Goal: Task Accomplishment & Management: Manage account settings

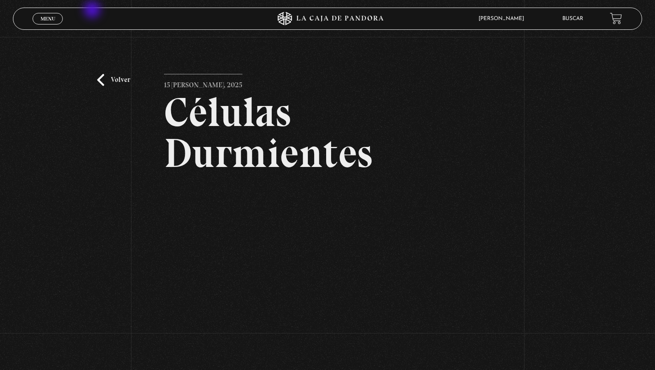
scroll to position [94, 0]
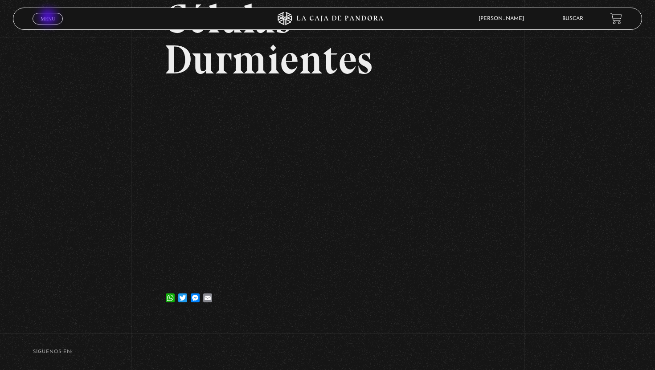
click at [49, 18] on span "Menu" at bounding box center [48, 18] width 15 height 5
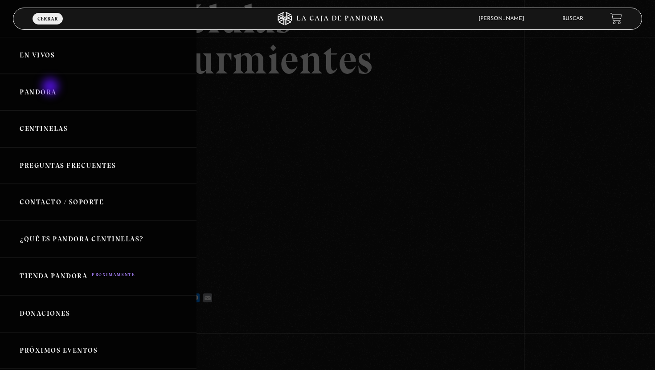
click at [51, 88] on link "Pandora" at bounding box center [98, 92] width 196 height 37
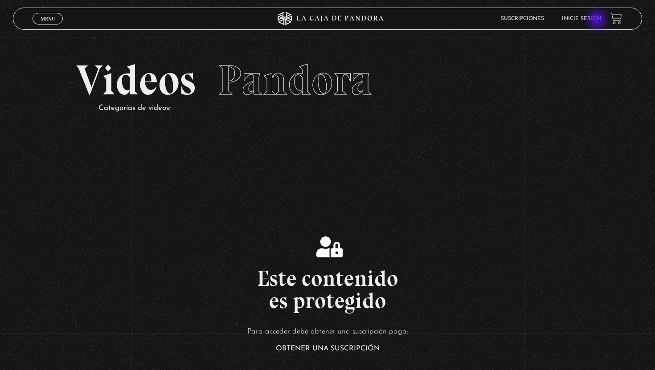
click at [597, 21] on link "Inicie sesión" at bounding box center [581, 18] width 39 height 5
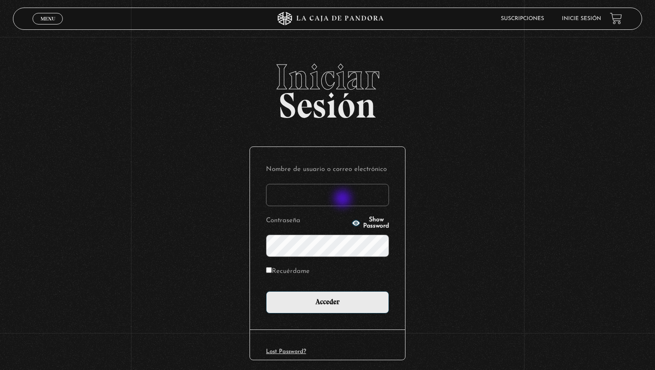
click at [343, 200] on input "Nombre de usuario o correo electrónico" at bounding box center [327, 195] width 123 height 22
type input "kathycarescr@gmail.com"
click at [365, 222] on span "Show Password" at bounding box center [376, 223] width 26 height 12
click at [269, 271] on input "Recuérdame" at bounding box center [269, 270] width 6 height 6
checkbox input "true"
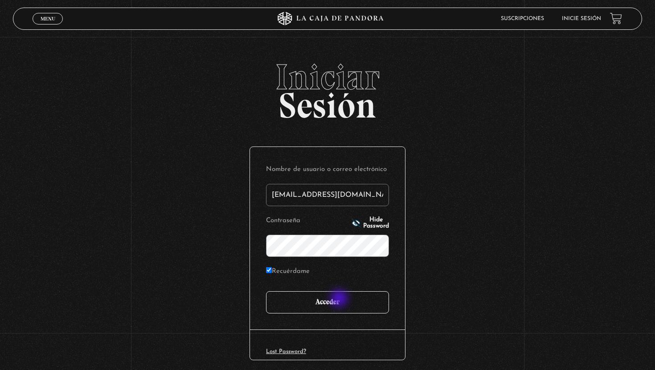
click at [340, 299] on input "Acceder" at bounding box center [327, 302] width 123 height 22
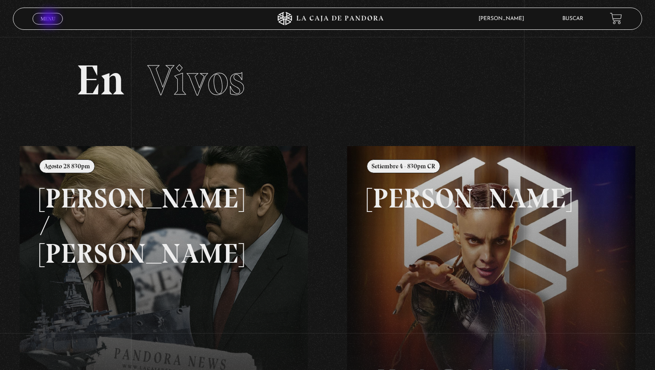
click at [50, 19] on span "Menu" at bounding box center [48, 18] width 15 height 5
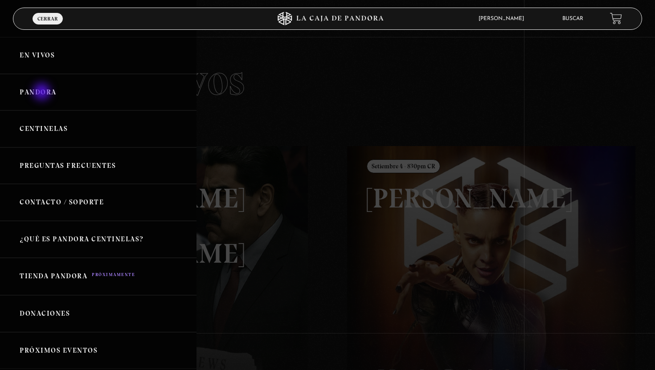
click at [43, 93] on link "Pandora" at bounding box center [98, 92] width 196 height 37
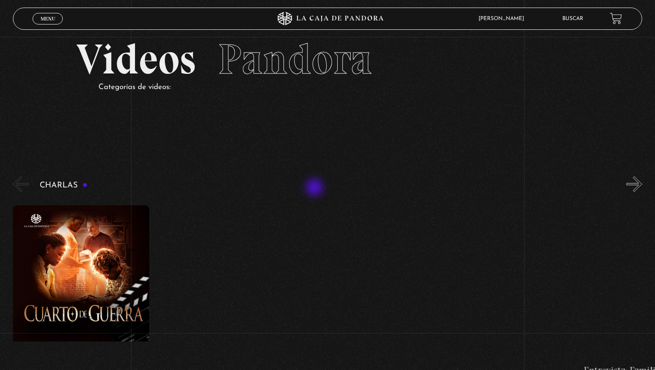
scroll to position [26, 0]
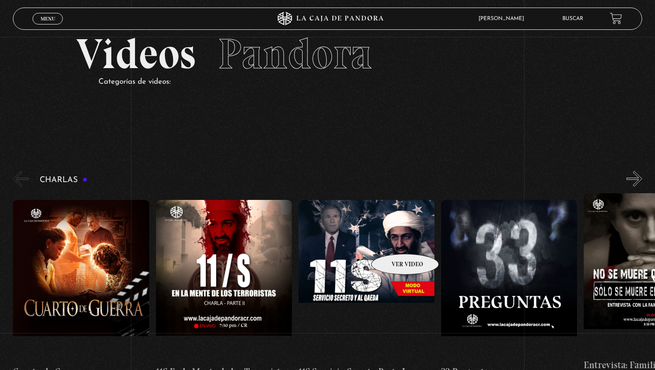
click at [393, 241] on figure at bounding box center [366, 280] width 136 height 160
click at [356, 236] on figure at bounding box center [366, 280] width 136 height 160
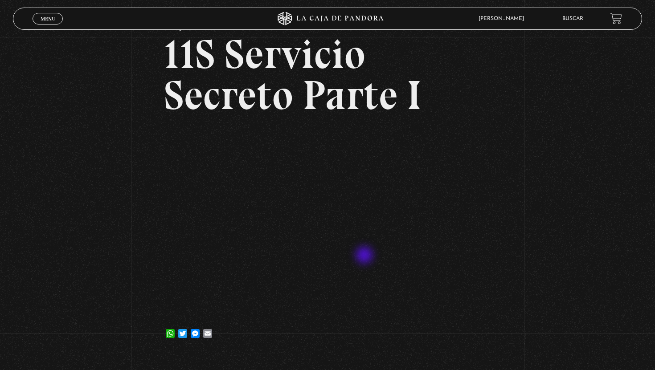
scroll to position [65, 0]
